Goal: Task Accomplishment & Management: Use online tool/utility

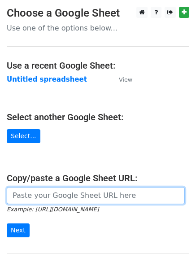
click at [67, 196] on input "url" at bounding box center [96, 195] width 178 height 17
click at [65, 195] on input "url" at bounding box center [96, 195] width 178 height 17
type input "https://docs.google.com/spreadsheets/d/1se4hoUtMB2H43pcxJSvCHLEQML8uTV2tMwzMLnB…"
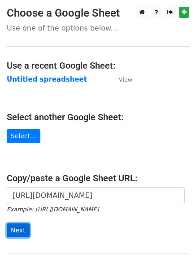
click at [16, 229] on input "Next" at bounding box center [18, 230] width 23 height 14
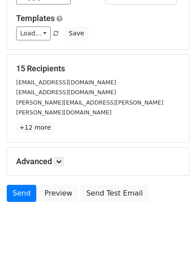
scroll to position [86, 0]
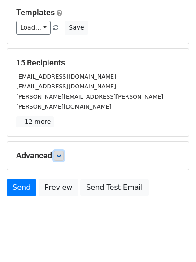
click at [61, 153] on icon at bounding box center [58, 155] width 5 height 5
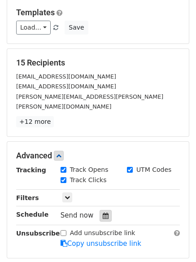
click at [103, 212] on icon at bounding box center [106, 215] width 6 height 6
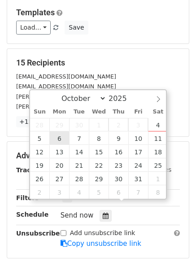
type input "2025-10-06 12:00"
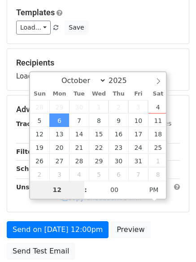
type input "4"
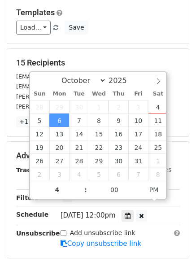
type input "2025-10-06 16:00"
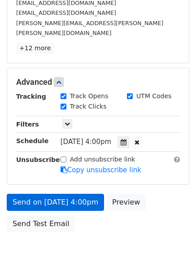
scroll to position [196, 0]
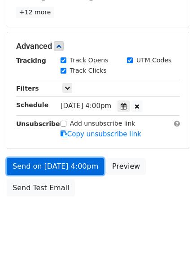
click at [44, 158] on link "Send on Oct 6 at 4:00pm" at bounding box center [55, 166] width 97 height 17
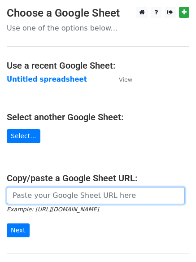
click at [39, 194] on input "url" at bounding box center [96, 195] width 178 height 17
type input "[URL][DOMAIN_NAME]"
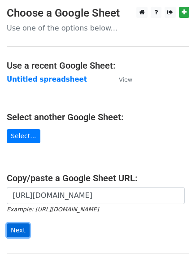
click at [20, 230] on input "Next" at bounding box center [18, 230] width 23 height 14
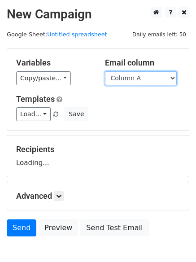
click at [172, 75] on select "Column A Column B Column C Column D" at bounding box center [141, 78] width 72 height 14
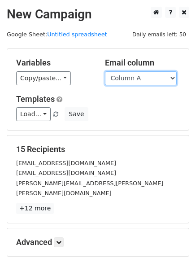
click at [172, 75] on select "Column A Column B Column C Column D" at bounding box center [141, 78] width 72 height 14
select select "Column B"
click at [105, 71] on select "Column A Column B Column C Column D" at bounding box center [141, 78] width 72 height 14
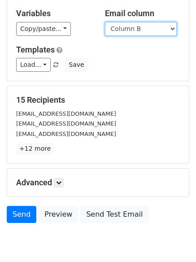
scroll to position [71, 0]
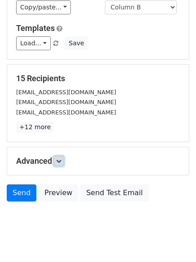
click at [61, 158] on icon at bounding box center [58, 160] width 5 height 5
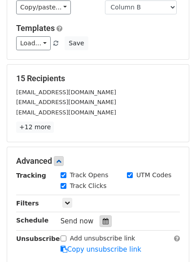
click at [103, 220] on icon at bounding box center [106, 221] width 6 height 6
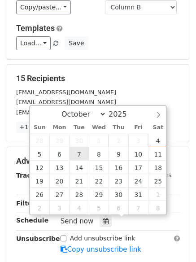
type input "2025-10-07 12:00"
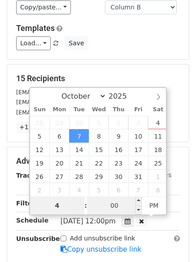
type input "4"
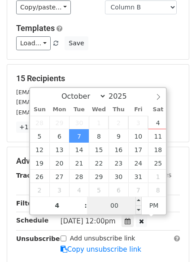
type input "2025-10-07 16:00"
type input "04"
click at [116, 202] on input "00" at bounding box center [114, 205] width 55 height 18
type input "5"
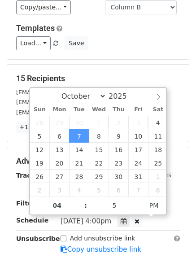
type input "2025-10-07 16:05"
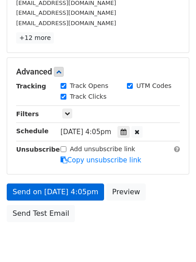
scroll to position [196, 0]
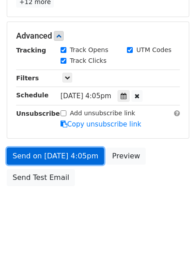
click at [34, 156] on link "Send on Oct 7 at 4:05pm" at bounding box center [55, 155] width 97 height 17
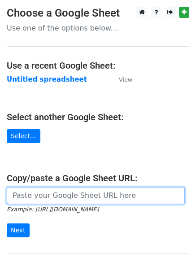
click at [49, 197] on input "url" at bounding box center [96, 195] width 178 height 17
type input "[URL][DOMAIN_NAME]"
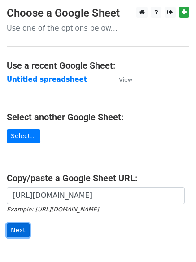
click at [21, 227] on input "Next" at bounding box center [18, 230] width 23 height 14
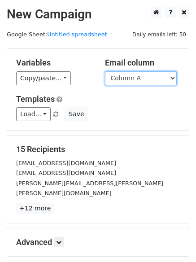
click at [172, 75] on select "Column A Column B Column C Column D" at bounding box center [141, 78] width 72 height 14
select select "Column C"
click at [105, 71] on select "Column A Column B Column C Column D" at bounding box center [141, 78] width 72 height 14
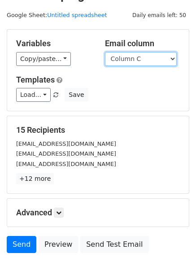
scroll to position [86, 0]
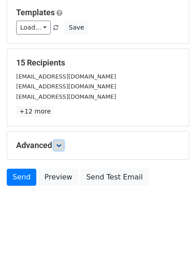
click at [61, 145] on icon at bounding box center [58, 144] width 5 height 5
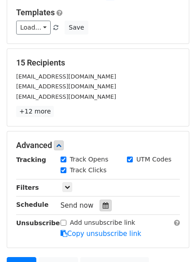
click at [101, 199] on div at bounding box center [105, 205] width 12 height 12
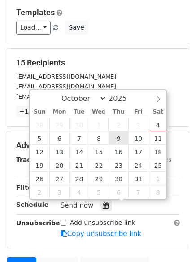
type input "[DATE] 12:00"
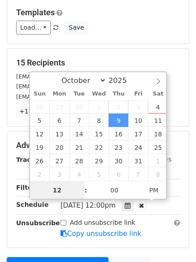
scroll to position [0, 0]
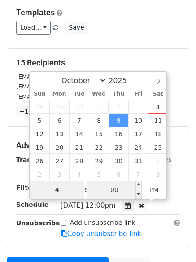
type input "4"
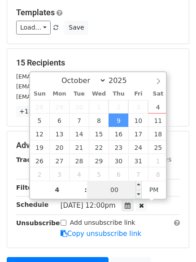
type input "[DATE] 16:00"
type input "04"
click at [117, 187] on input "00" at bounding box center [114, 190] width 55 height 18
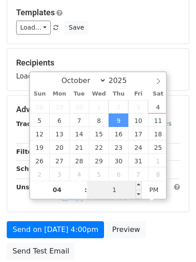
type input "10"
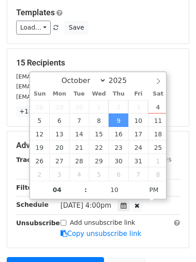
type input "2025-10-09 16:10"
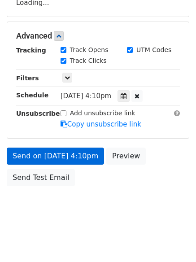
scroll to position [196, 0]
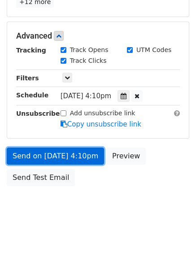
click at [32, 154] on link "Send on Oct 9 at 4:10pm" at bounding box center [55, 155] width 97 height 17
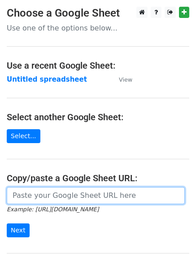
click at [48, 194] on input "url" at bounding box center [96, 195] width 178 height 17
type input "[URL][DOMAIN_NAME]"
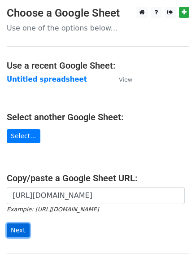
drag, startPoint x: 13, startPoint y: 230, endPoint x: 15, endPoint y: 223, distance: 7.5
click at [13, 230] on input "Next" at bounding box center [18, 230] width 23 height 14
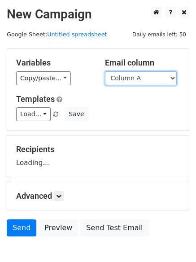
click at [172, 76] on select "Column A Column B Column C Column D" at bounding box center [141, 78] width 72 height 14
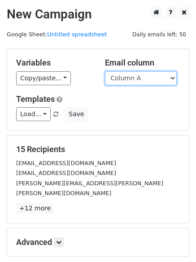
click at [172, 78] on select "Column A Column B Column C Column D" at bounding box center [141, 78] width 72 height 14
select select "Column D"
click at [105, 71] on select "Column A Column B Column C Column D" at bounding box center [141, 78] width 72 height 14
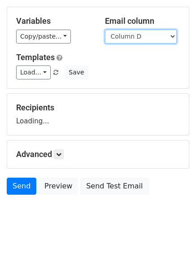
scroll to position [51, 0]
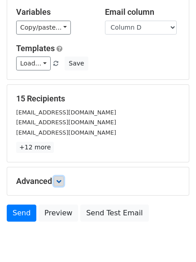
click at [60, 181] on icon at bounding box center [58, 180] width 5 height 5
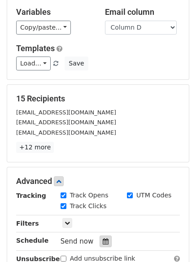
click at [100, 237] on div at bounding box center [105, 241] width 12 height 12
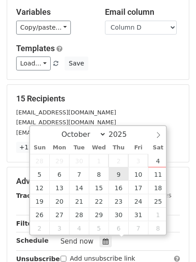
type input "[DATE] 12:00"
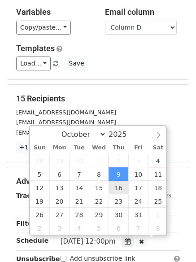
scroll to position [0, 0]
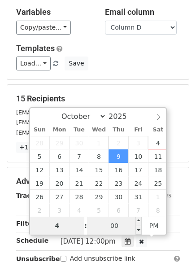
type input "4"
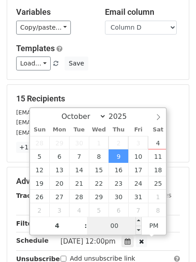
type input "[DATE] 16:00"
type input "04"
click at [109, 227] on input "00" at bounding box center [114, 225] width 55 height 18
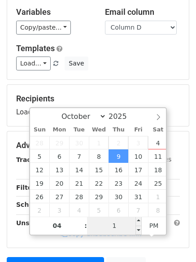
type input "15"
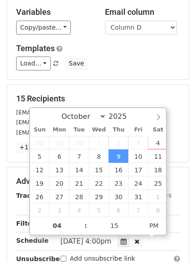
type input "[DATE] 16:15"
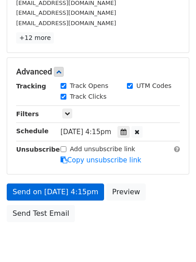
scroll to position [196, 0]
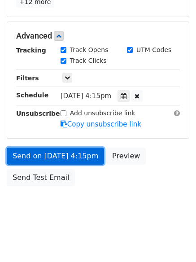
click at [31, 152] on link "Send on [DATE] 4:15pm" at bounding box center [55, 155] width 97 height 17
